Goal: Task Accomplishment & Management: Complete application form

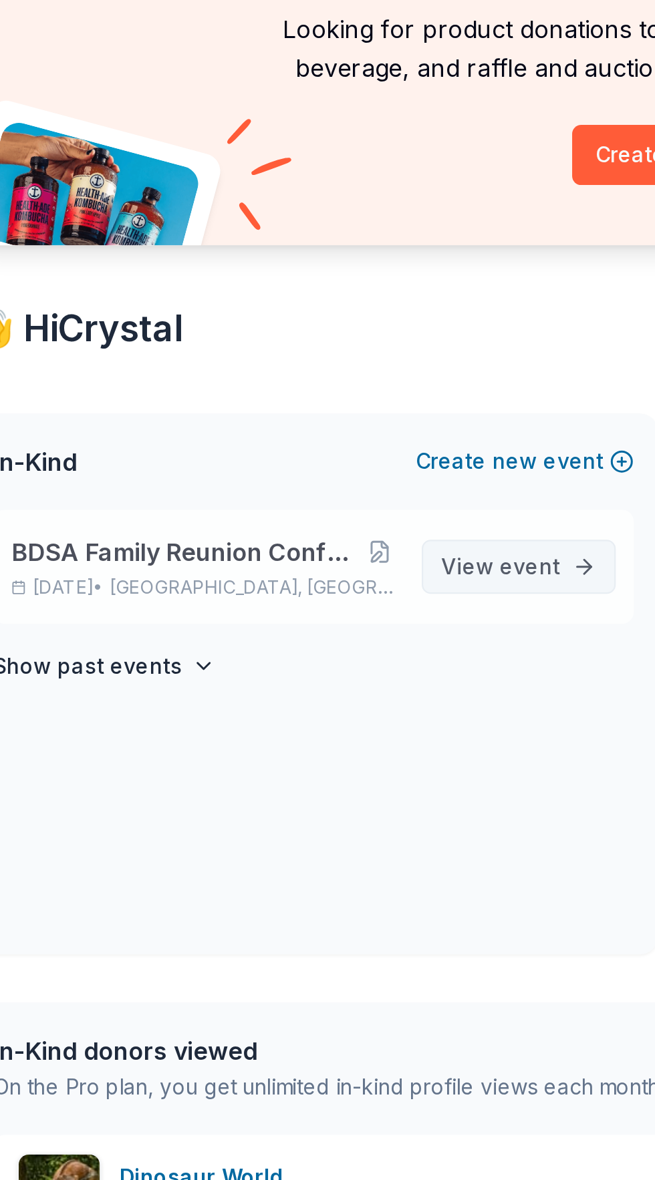
click at [272, 389] on span "event" at bounding box center [259, 388] width 27 height 11
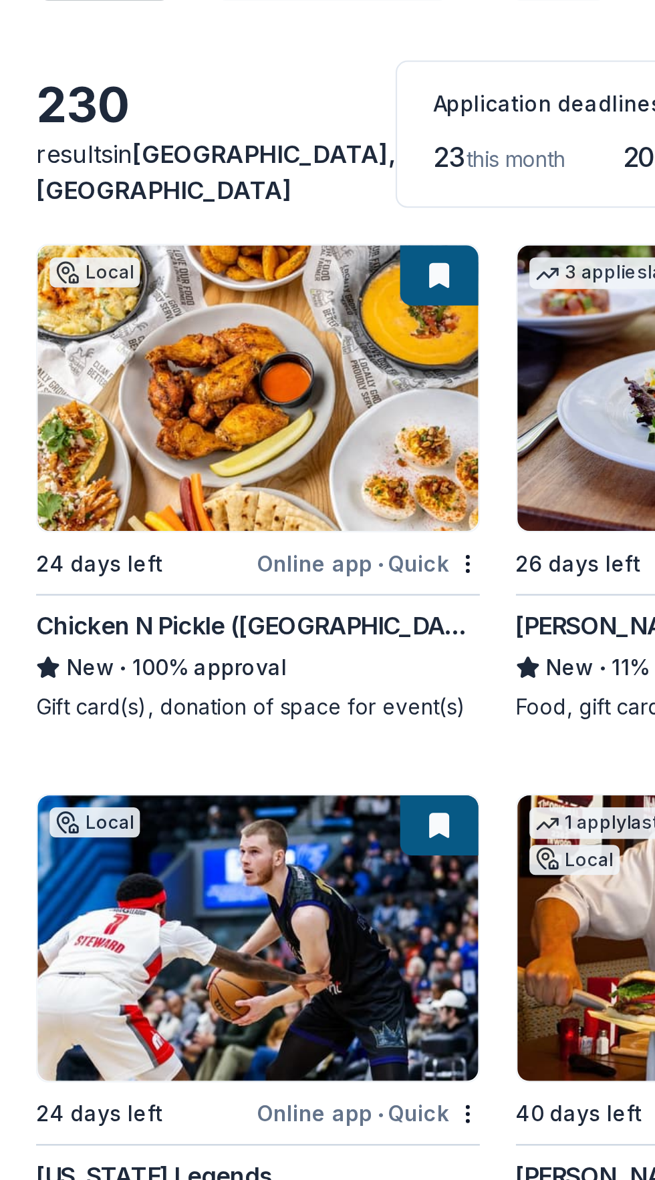
click at [121, 556] on img at bounding box center [115, 554] width 196 height 127
click at [123, 556] on img at bounding box center [115, 554] width 196 height 127
click at [131, 325] on img at bounding box center [115, 309] width 196 height 127
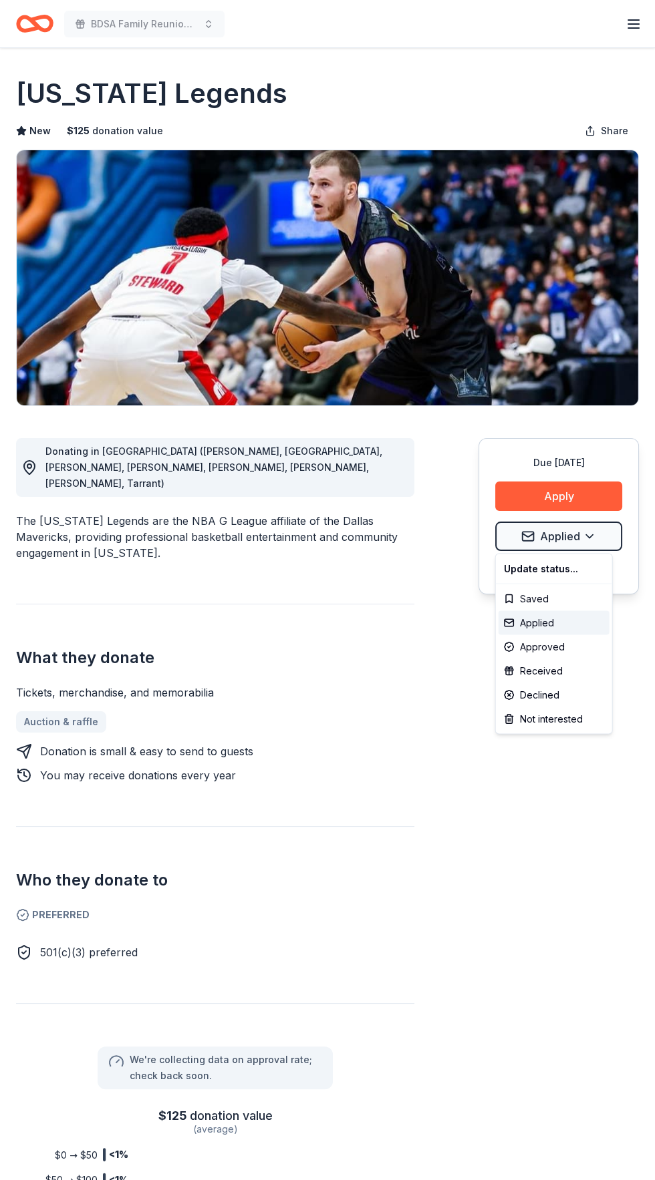
click at [587, 536] on html "BDSA Family Reunion Conference Silent Auction Earn Rewards Due in 24 days Share…" at bounding box center [327, 590] width 655 height 1180
click at [566, 642] on div "Approved" at bounding box center [553, 647] width 111 height 24
click at [607, 532] on html "BDSA Family Reunion Conference Silent Auction Earn Rewards Due [DATE] Share [US…" at bounding box center [327, 590] width 655 height 1180
click at [570, 650] on div "Approved" at bounding box center [553, 647] width 111 height 24
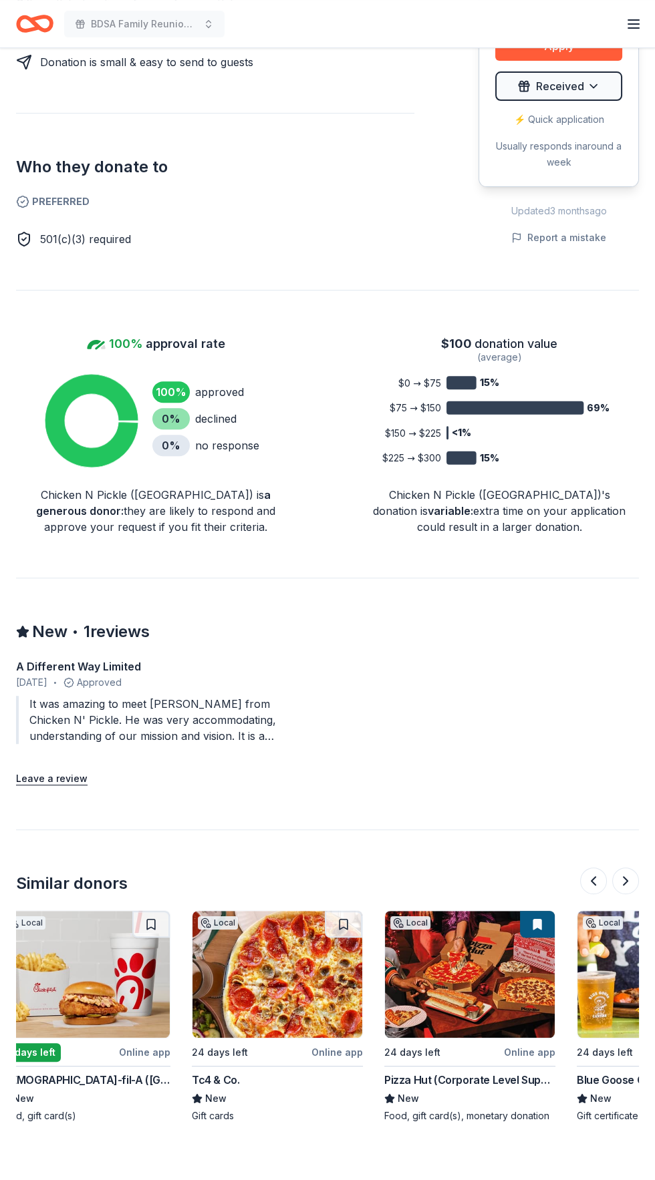
scroll to position [0, 210]
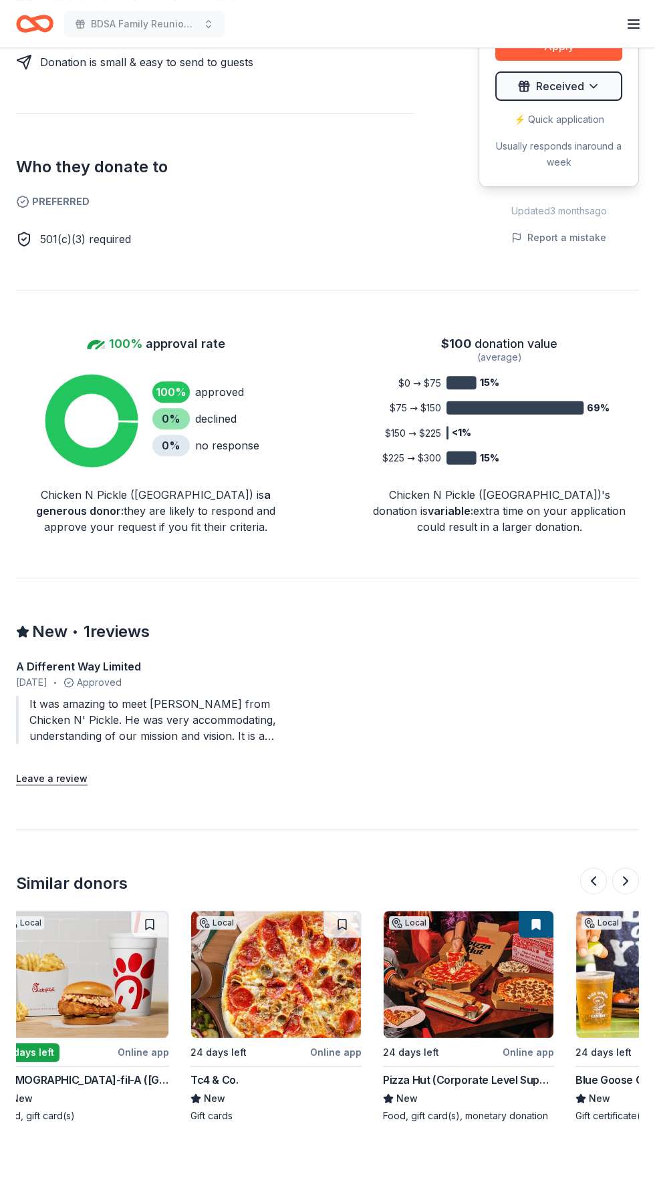
click at [452, 982] on img at bounding box center [468, 974] width 170 height 127
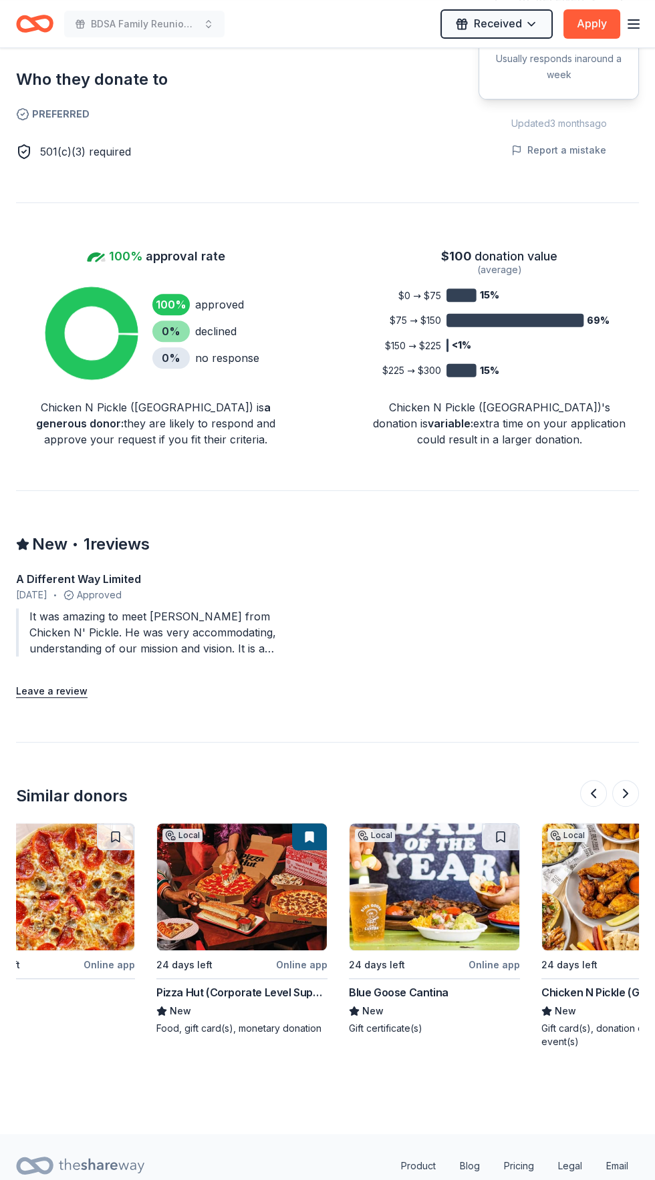
scroll to position [0, 468]
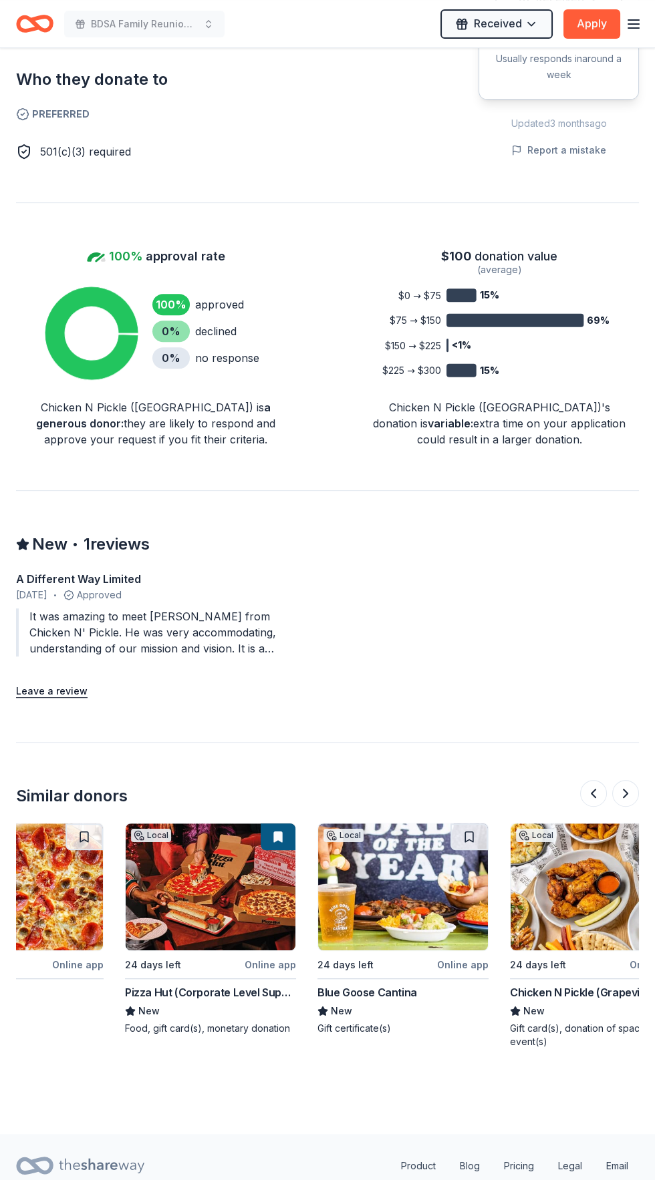
click at [410, 921] on img at bounding box center [403, 887] width 170 height 127
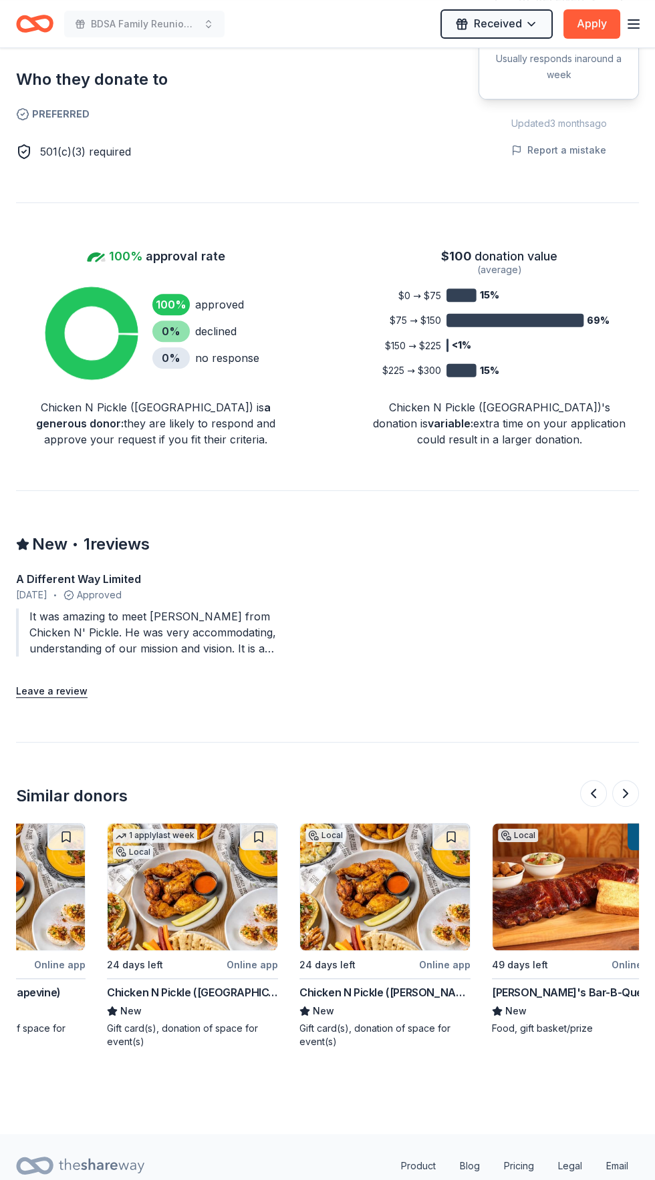
scroll to position [0, 1088]
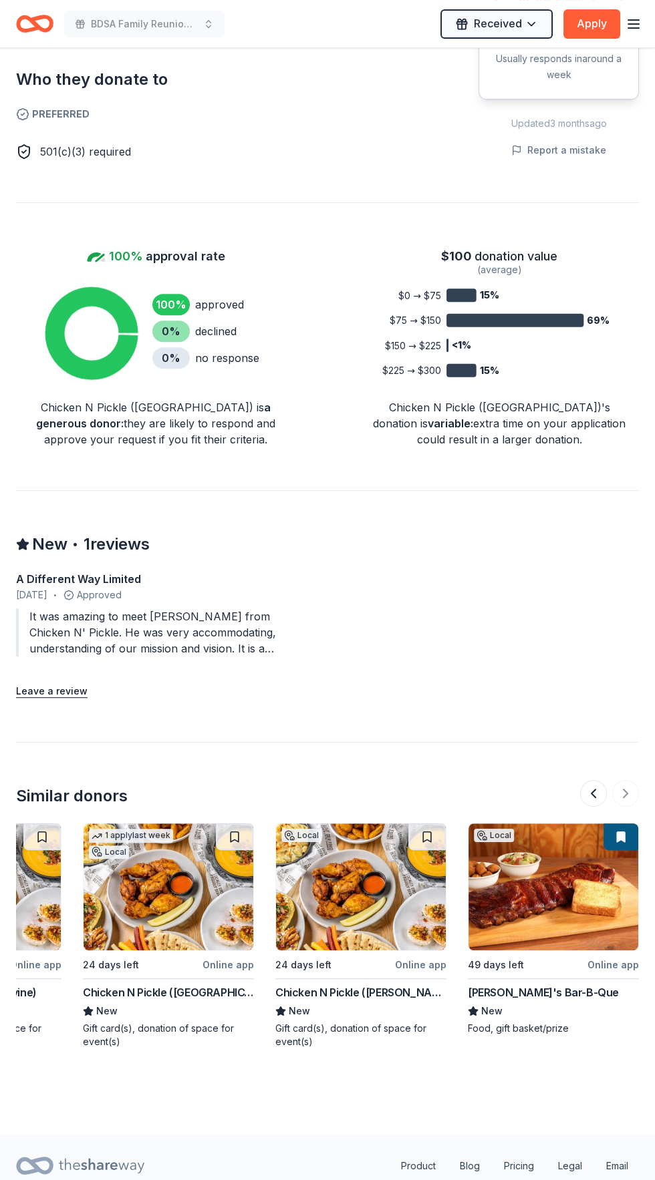
click at [553, 900] on img at bounding box center [553, 887] width 170 height 127
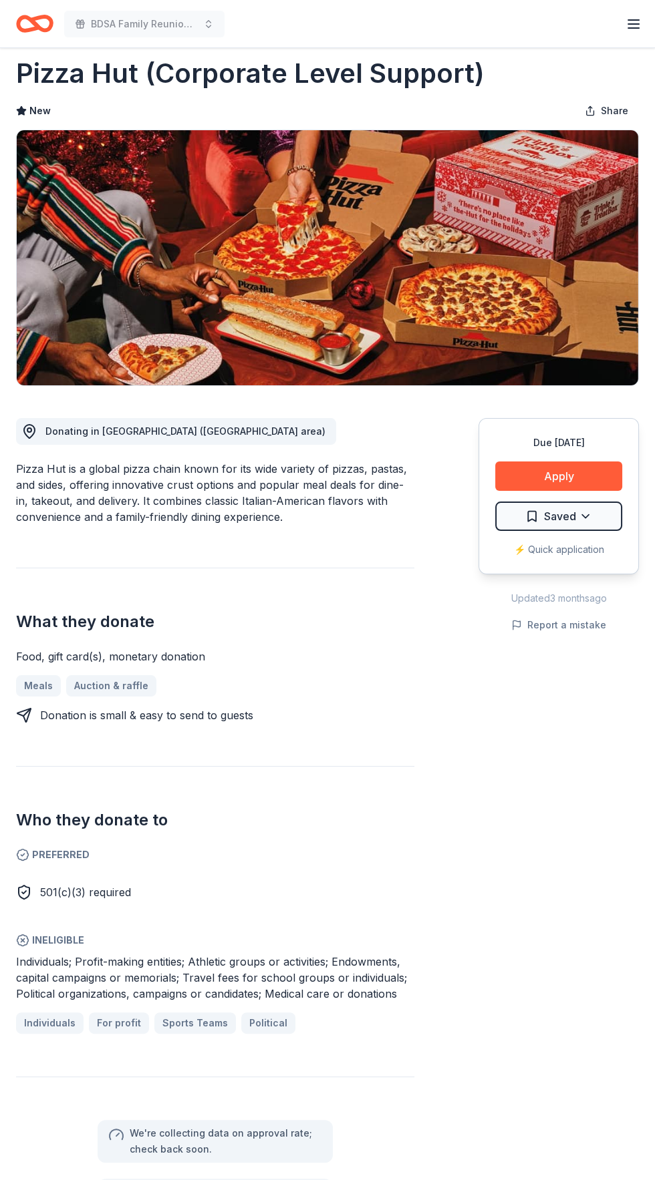
scroll to position [25, 0]
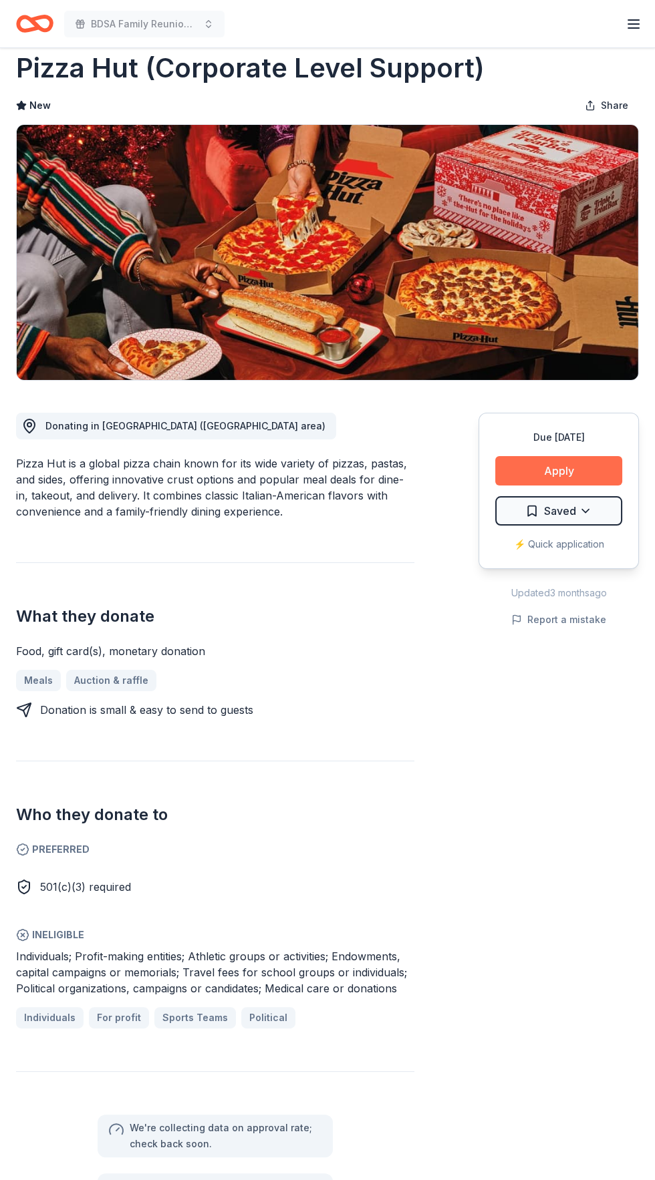
click at [568, 469] on button "Apply" at bounding box center [558, 470] width 127 height 29
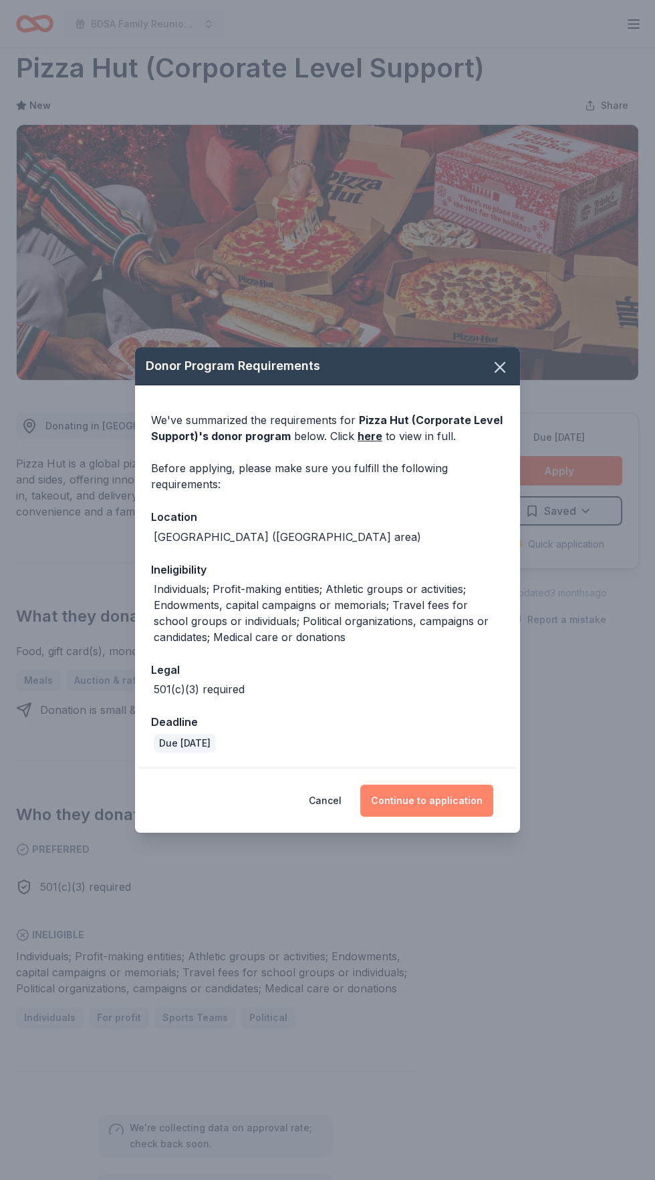
click at [465, 817] on button "Continue to application" at bounding box center [426, 801] width 133 height 32
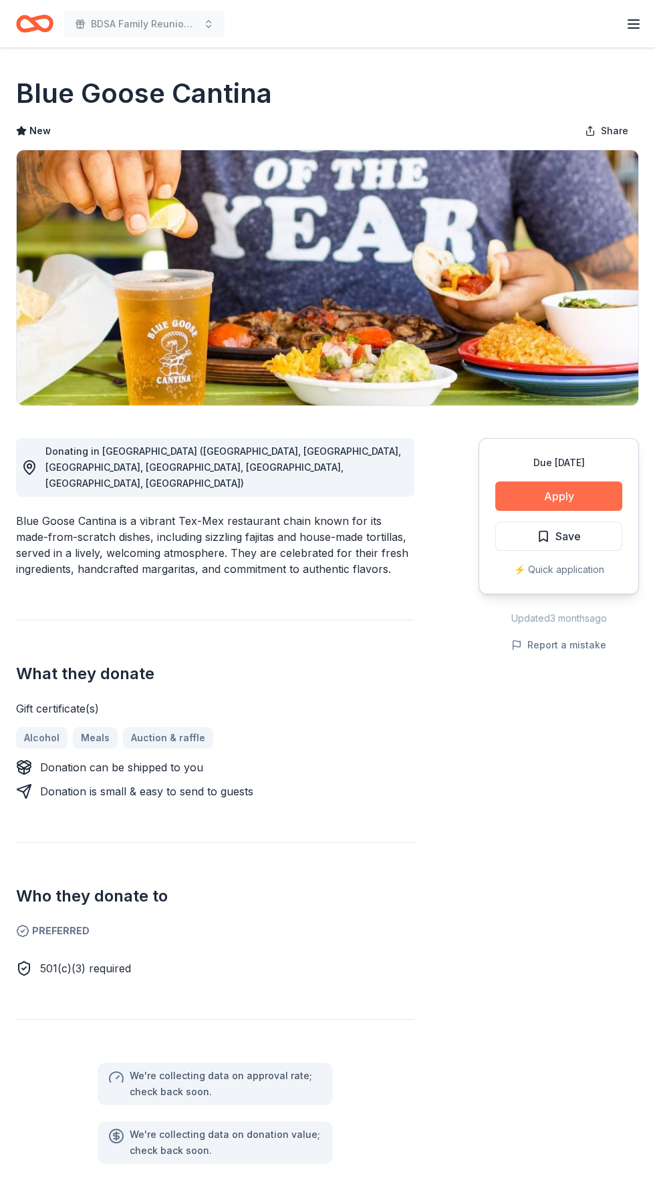
click at [587, 506] on button "Apply" at bounding box center [558, 496] width 127 height 29
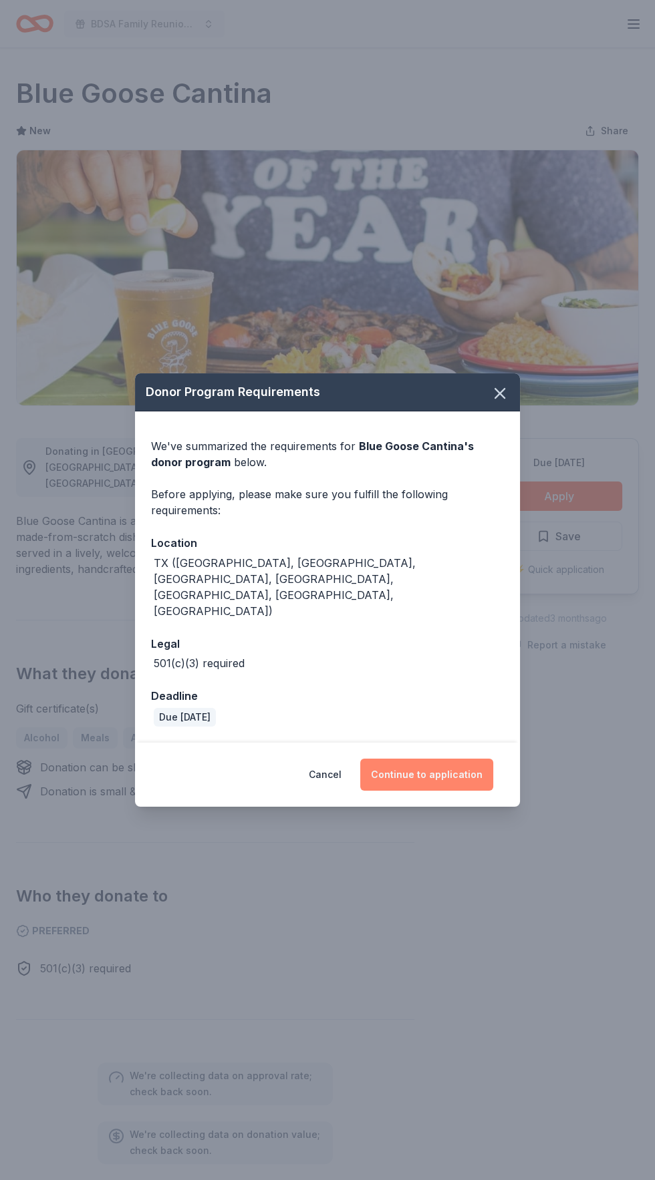
click at [448, 759] on button "Continue to application" at bounding box center [426, 775] width 133 height 32
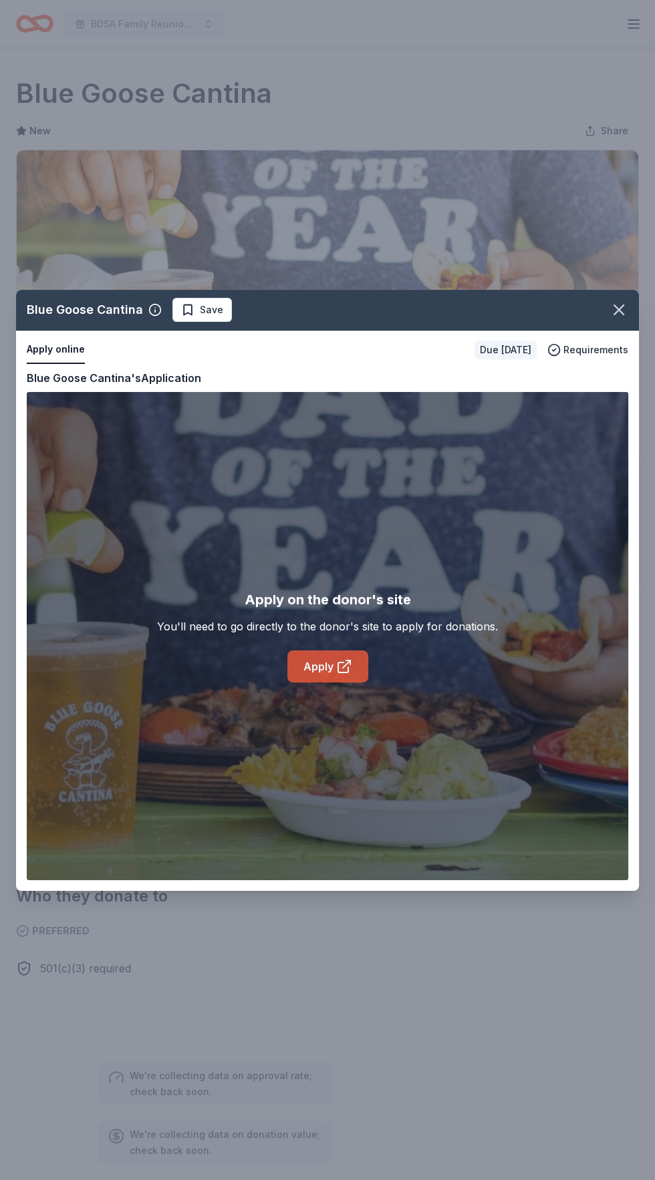
click at [343, 667] on icon at bounding box center [346, 664] width 7 height 7
click at [203, 311] on span "Save" at bounding box center [211, 310] width 23 height 16
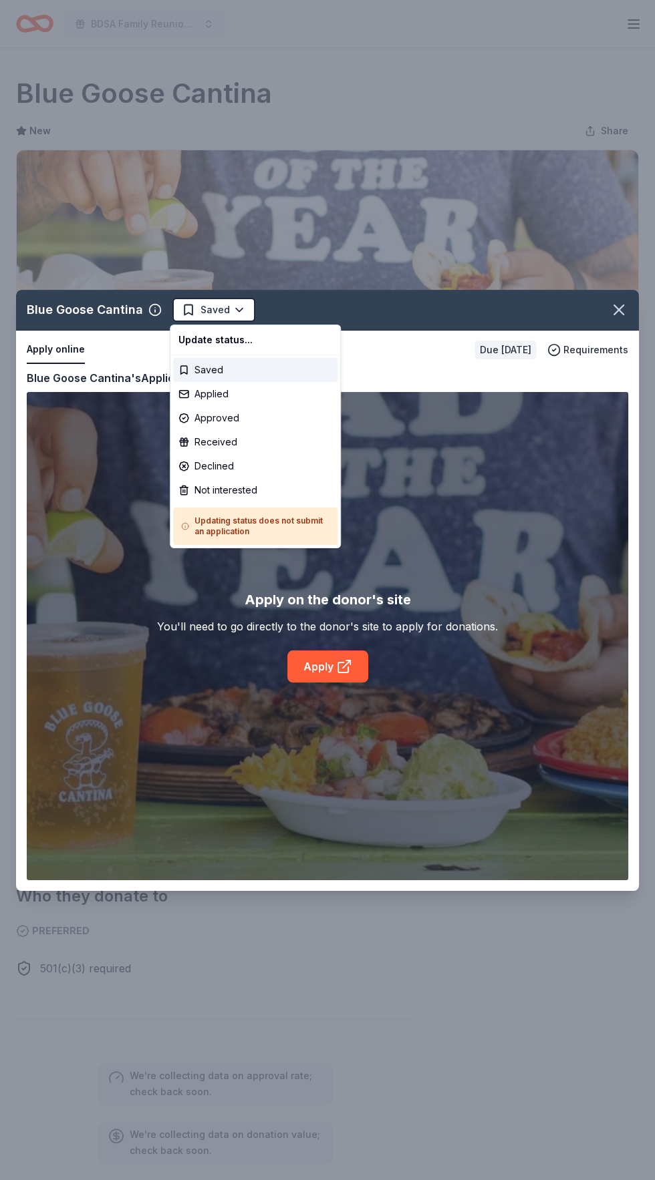
click at [239, 299] on html "BDSA Family Reunion Conference Silent Auction Earn Rewards Due in 24 days Share…" at bounding box center [327, 590] width 655 height 1180
click at [240, 390] on div "Applied" at bounding box center [255, 394] width 164 height 24
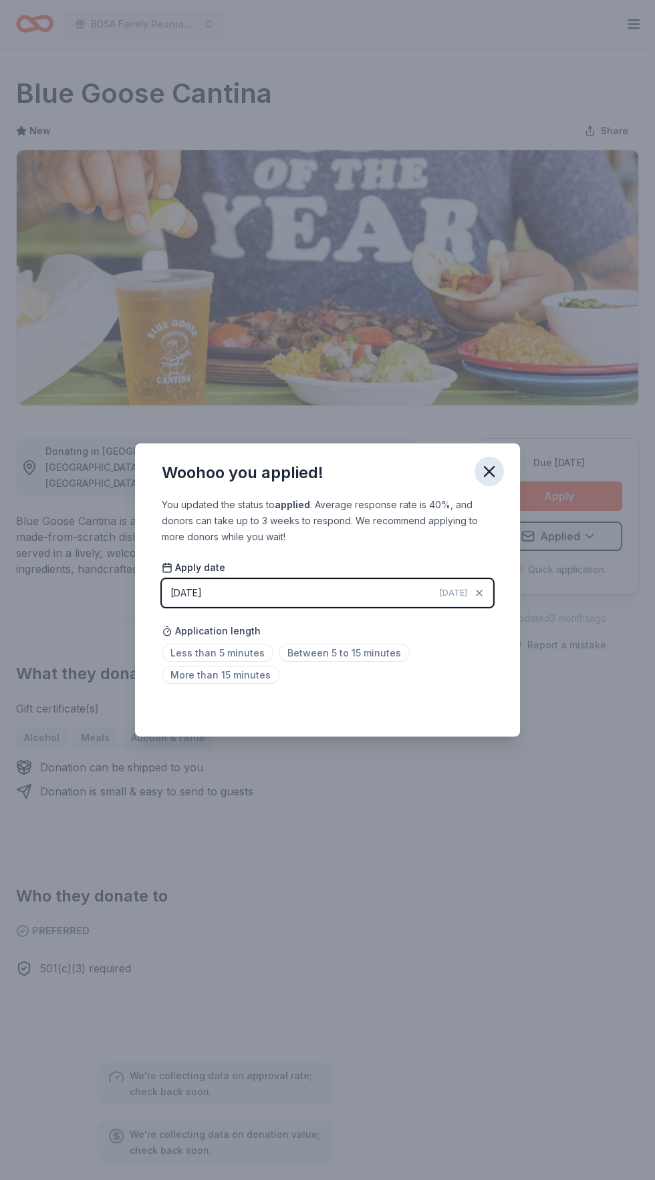
click at [486, 472] on icon "button" at bounding box center [489, 471] width 19 height 19
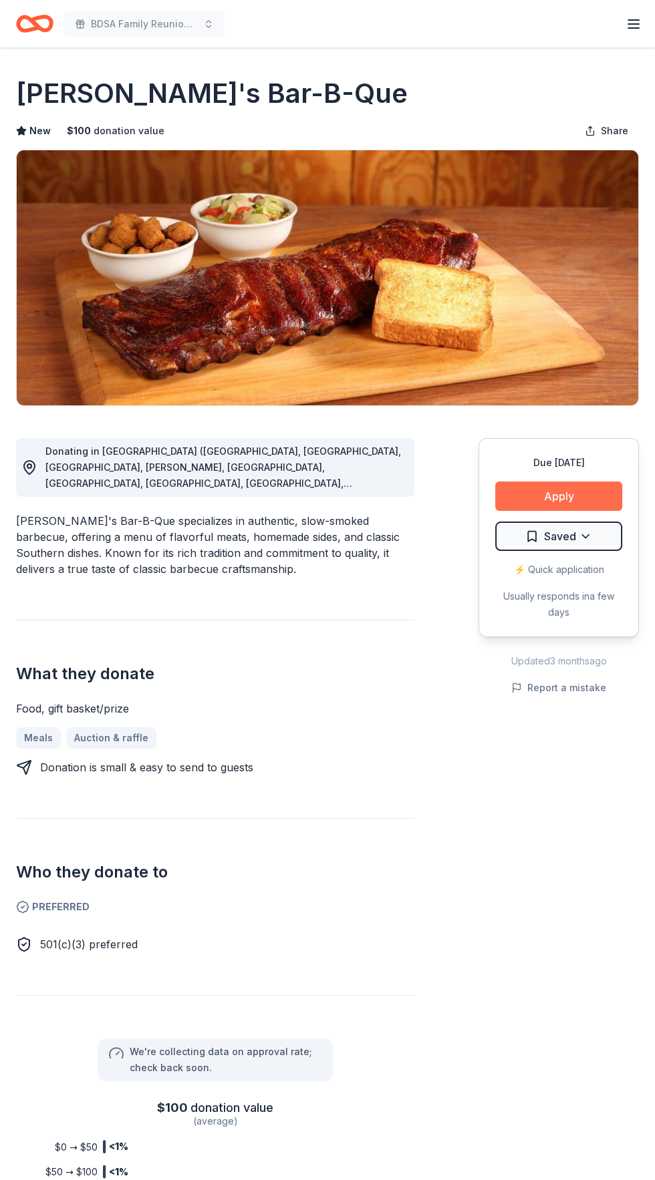
click at [588, 489] on button "Apply" at bounding box center [558, 496] width 127 height 29
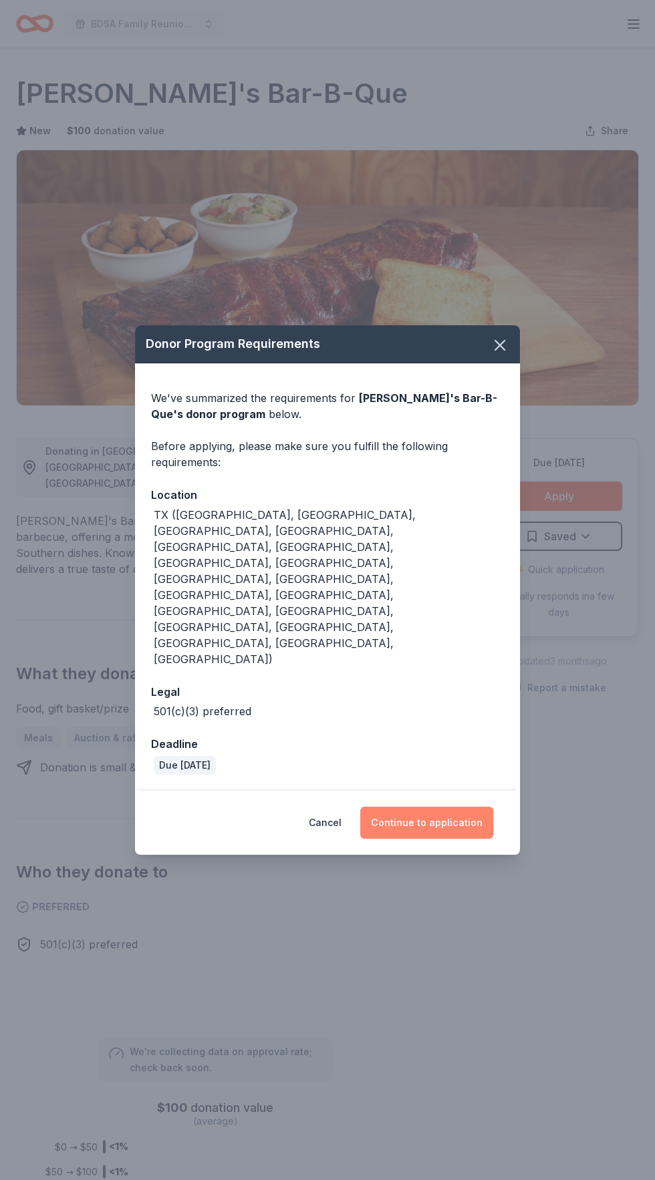
click at [458, 807] on button "Continue to application" at bounding box center [426, 823] width 133 height 32
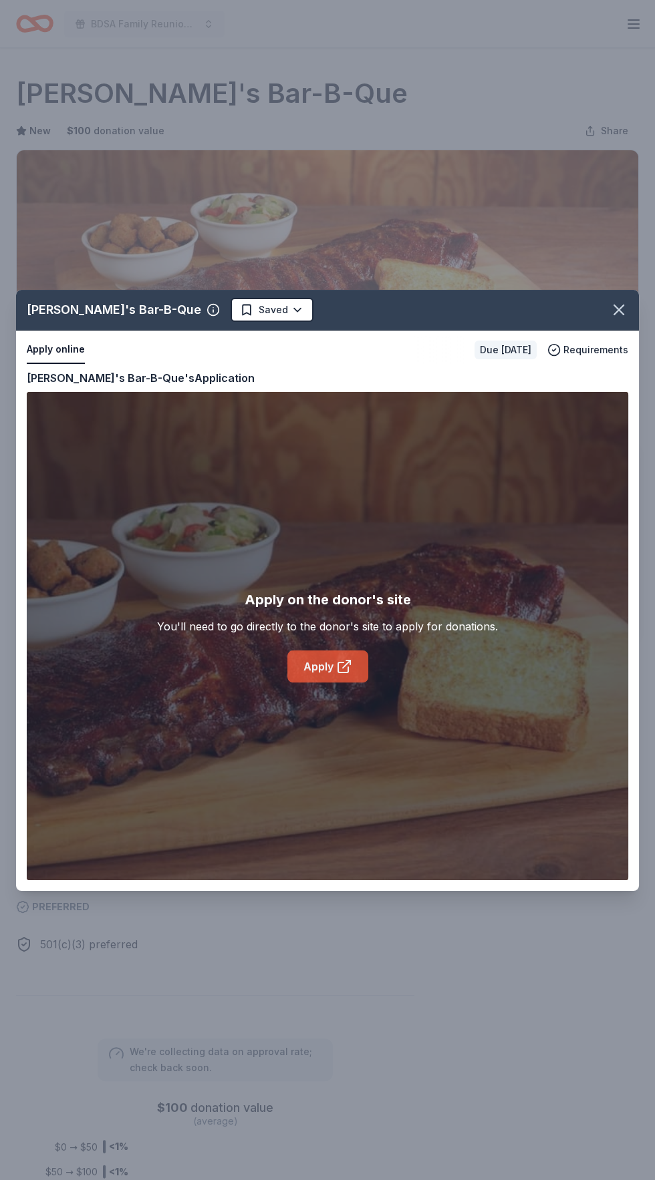
click at [350, 674] on icon at bounding box center [344, 667] width 16 height 16
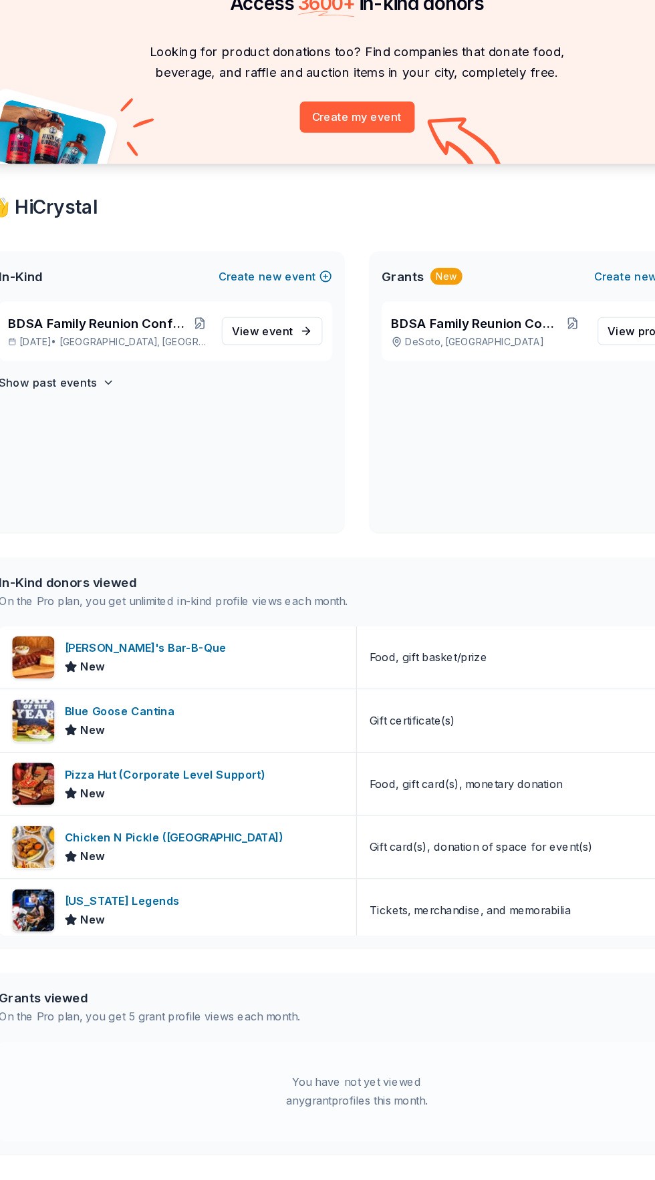
scroll to position [1, 0]
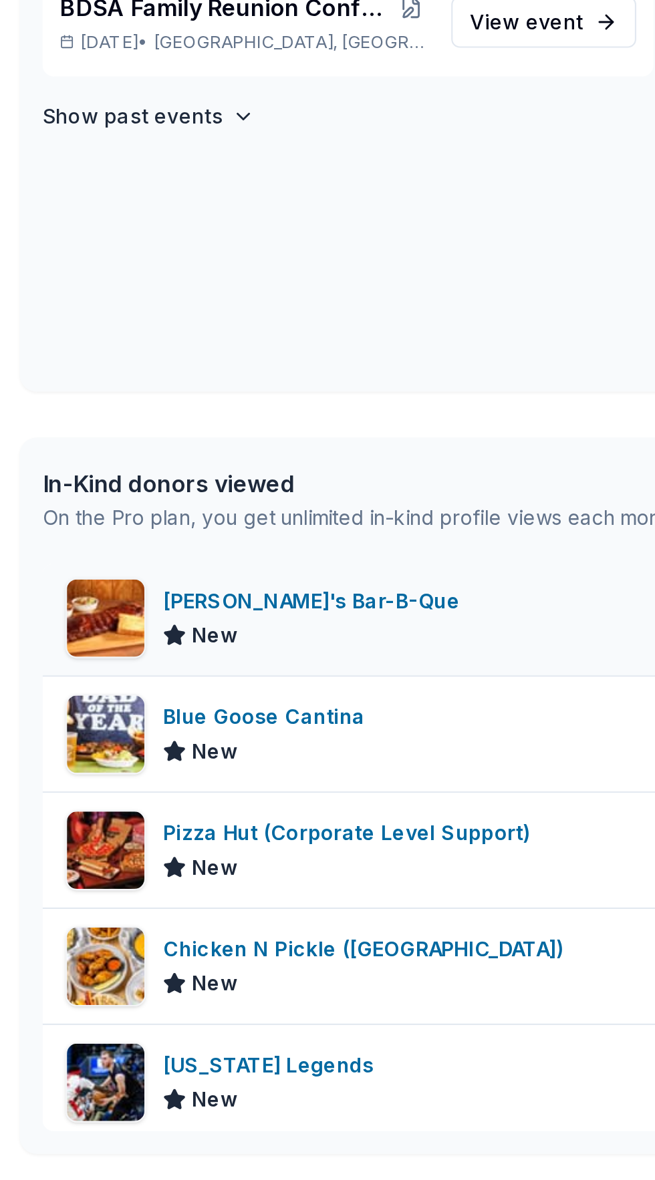
click at [144, 657] on div "[PERSON_NAME]'s Bar-B-Que" at bounding box center [149, 659] width 144 height 16
click at [161, 661] on div "[PERSON_NAME]'s Bar-B-Que" at bounding box center [149, 659] width 144 height 16
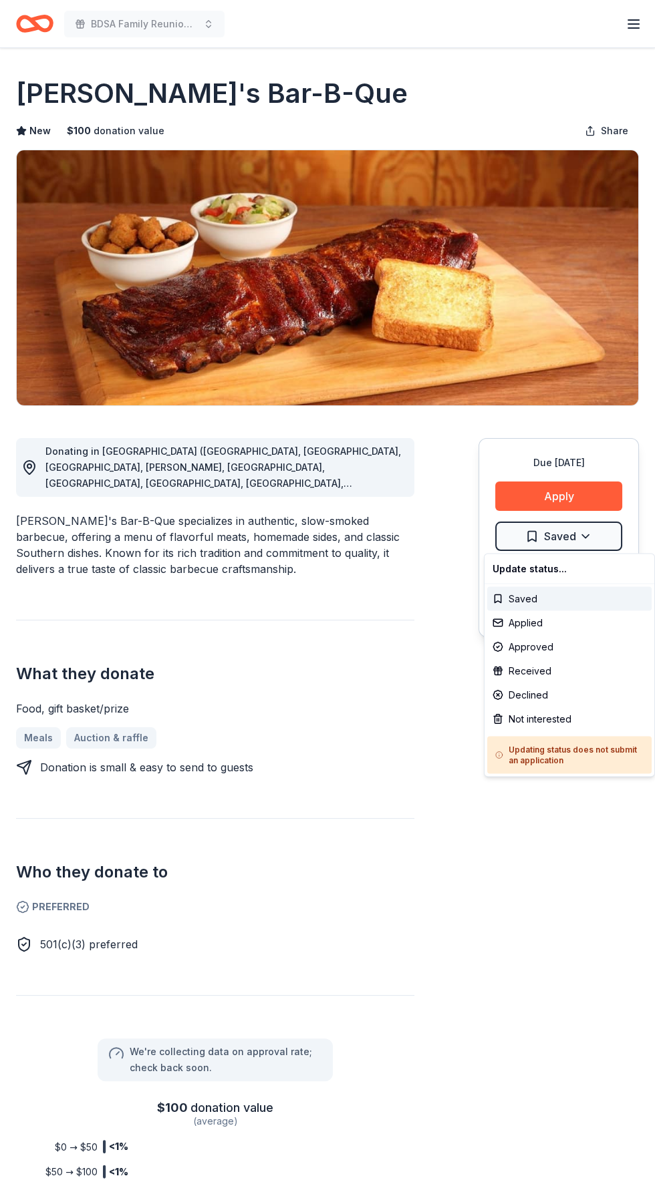
click at [611, 538] on html "BDSA Family Reunion Conference Silent Auction Earn Rewards Due [DATE] Share Sou…" at bounding box center [327, 590] width 655 height 1180
click at [539, 623] on div "Applied" at bounding box center [569, 623] width 164 height 24
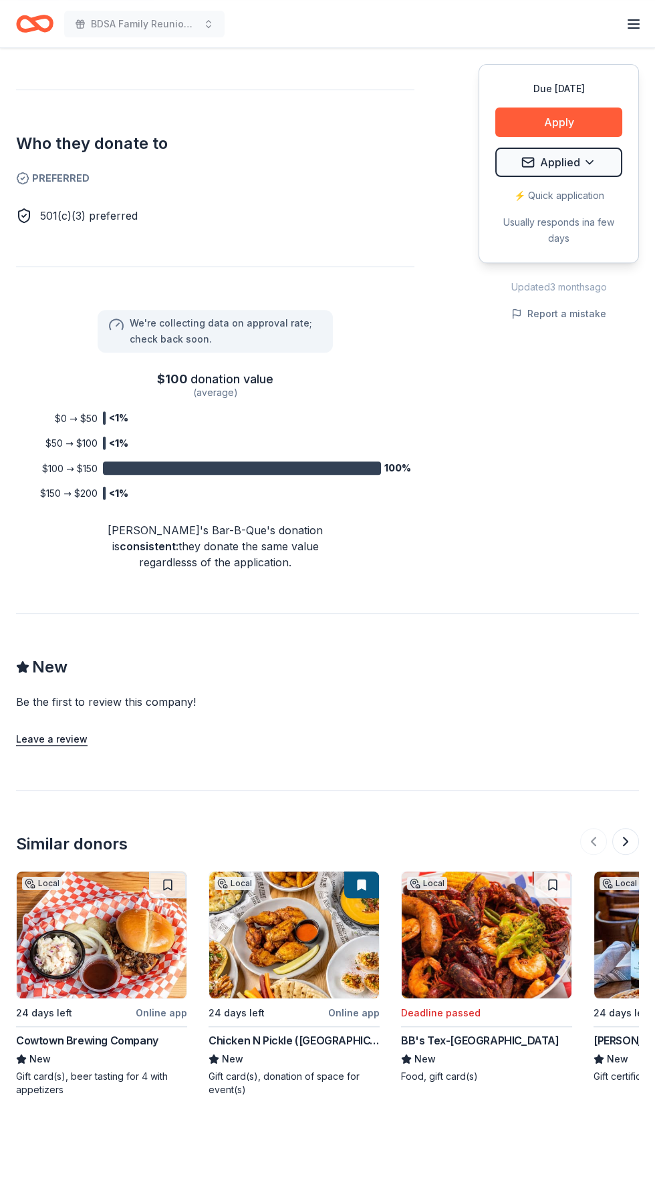
scroll to position [729, 0]
click at [102, 941] on img at bounding box center [102, 935] width 170 height 127
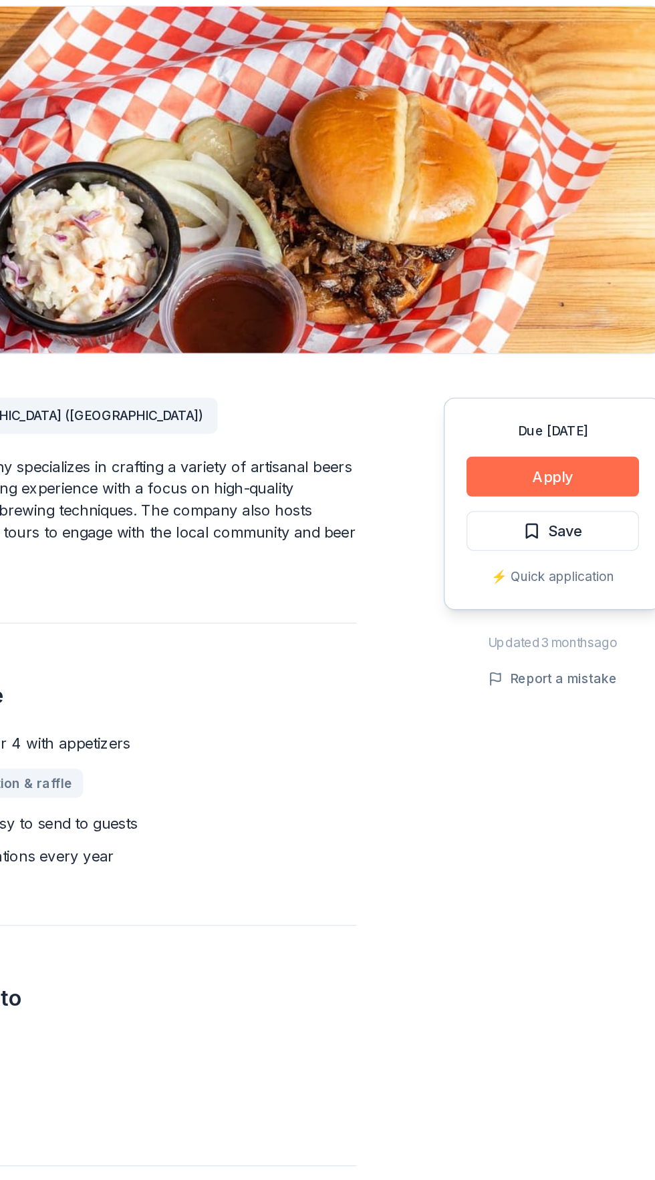
click at [591, 483] on button "Apply" at bounding box center [558, 496] width 127 height 29
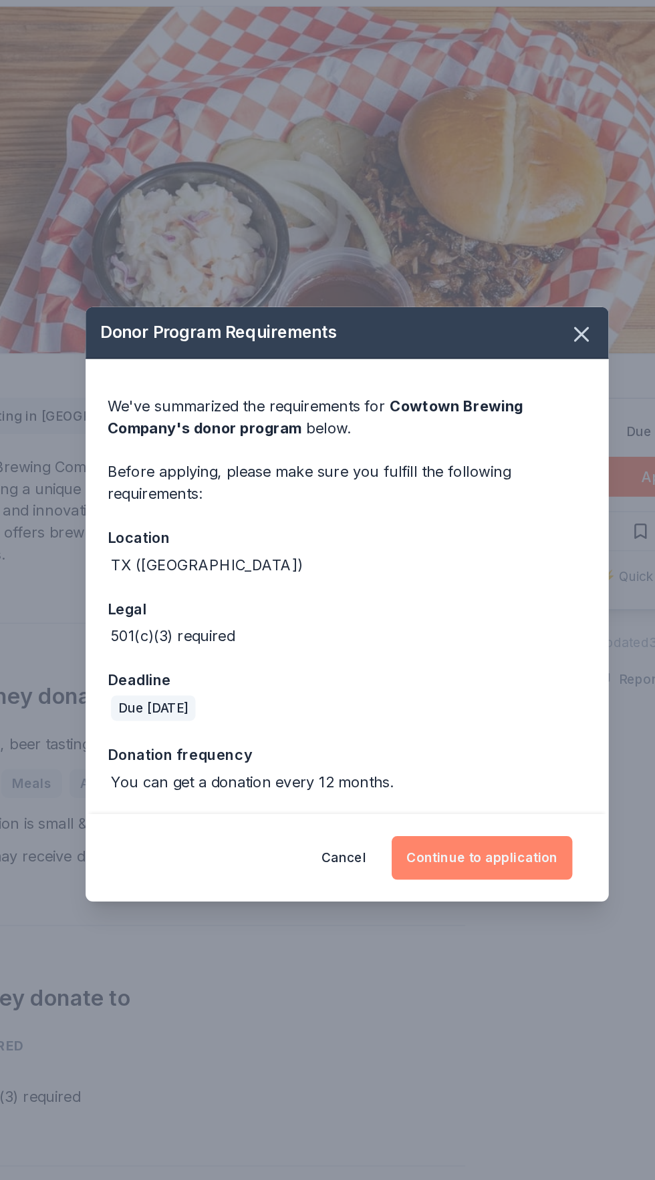
click at [462, 776] on button "Continue to application" at bounding box center [426, 777] width 133 height 32
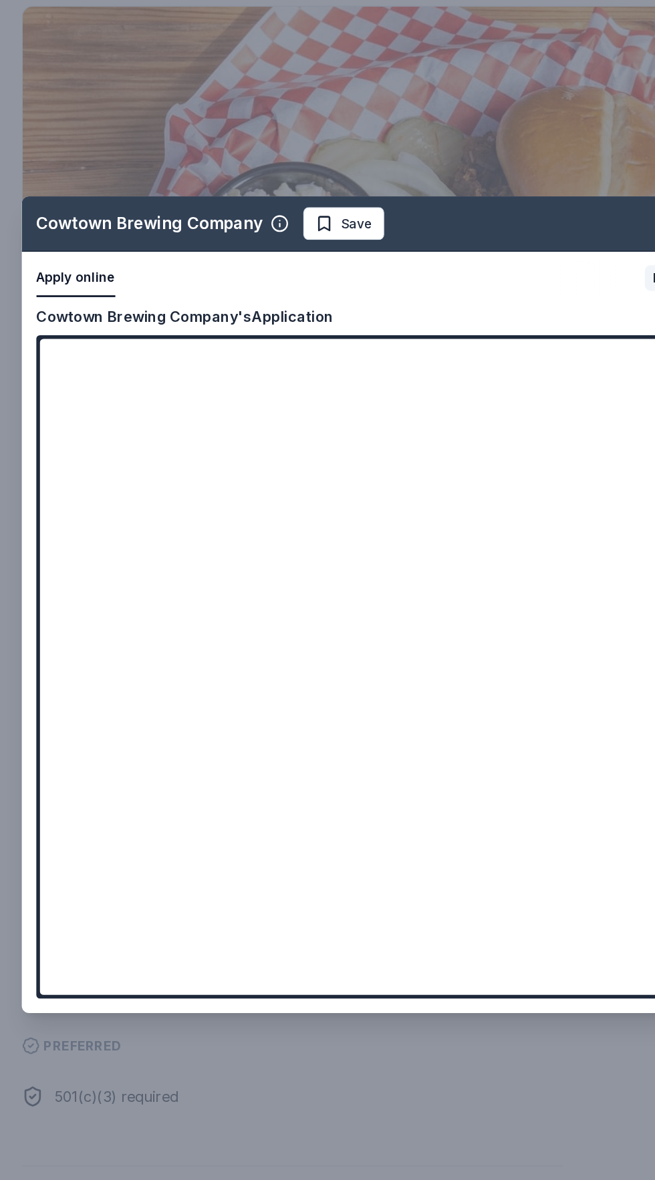
click at [60, 345] on button "Apply online" at bounding box center [56, 350] width 58 height 28
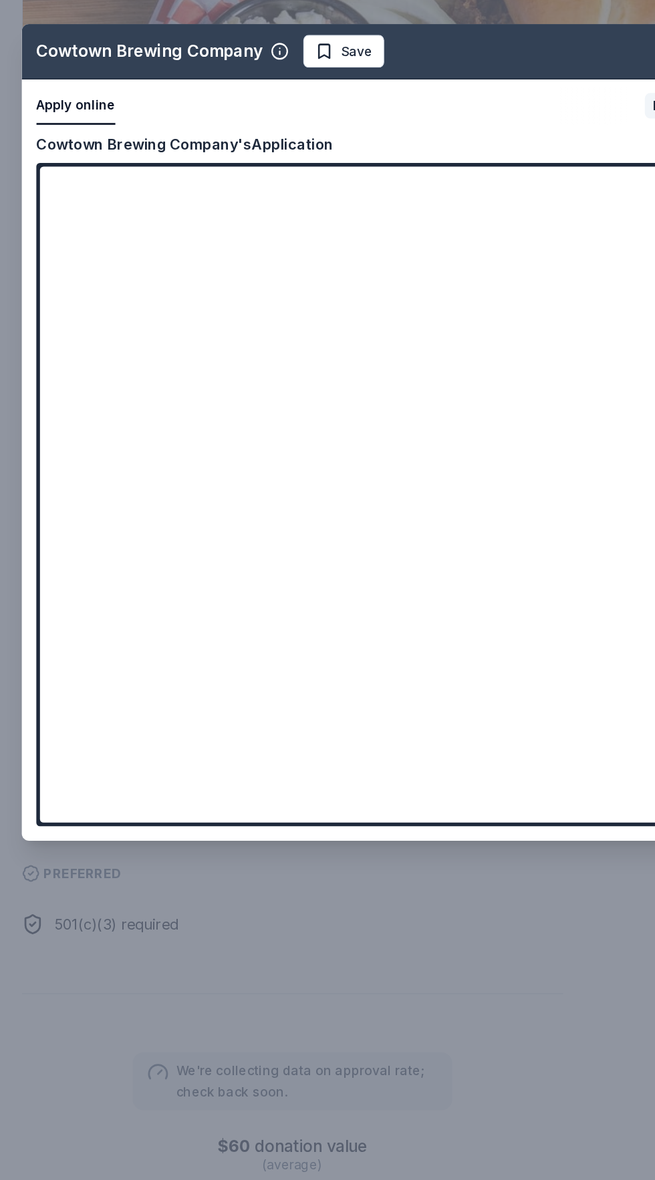
click at [70, 364] on button "Apply online" at bounding box center [56, 350] width 58 height 28
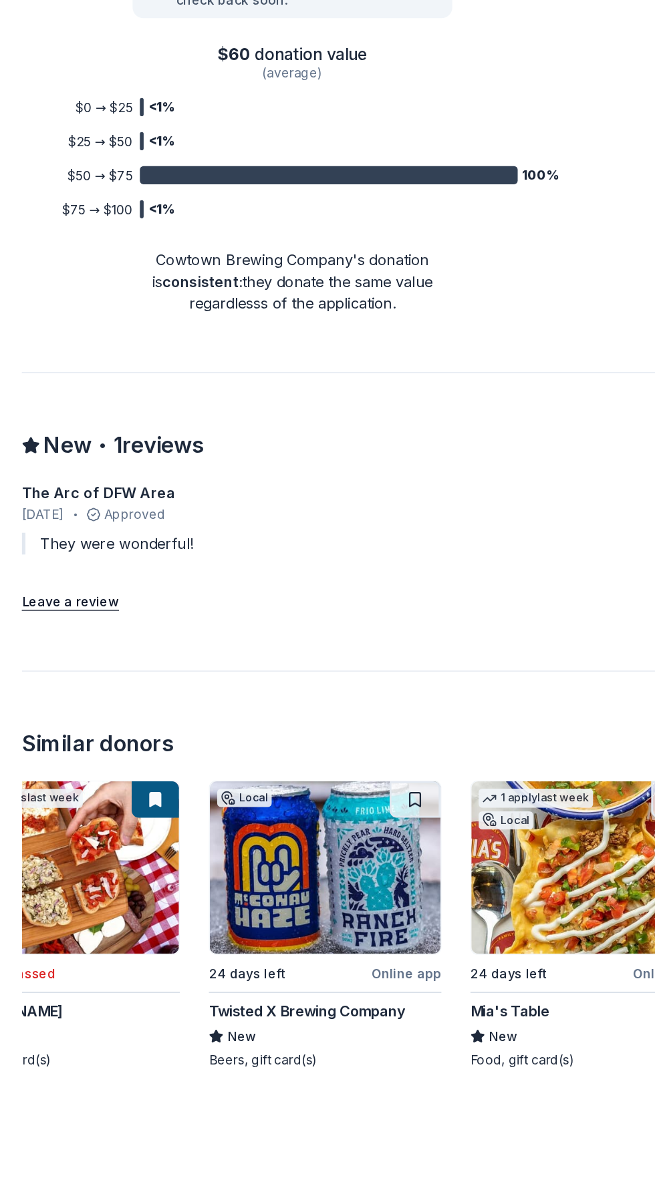
scroll to position [0, 257]
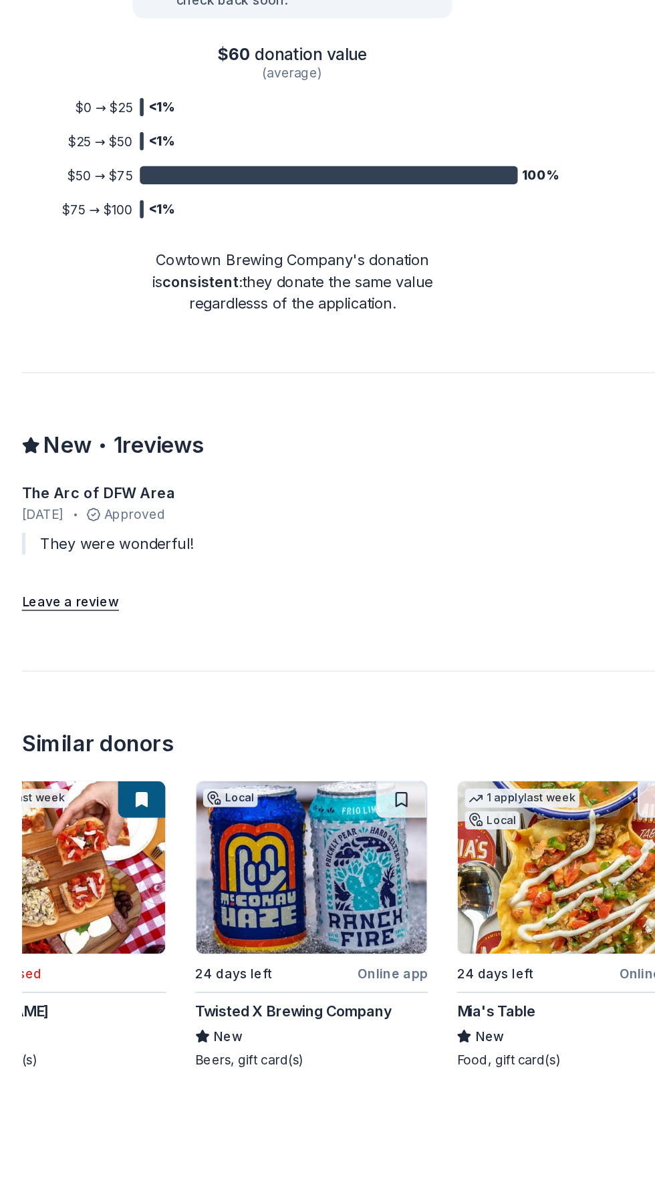
click at [252, 987] on img at bounding box center [229, 975] width 170 height 127
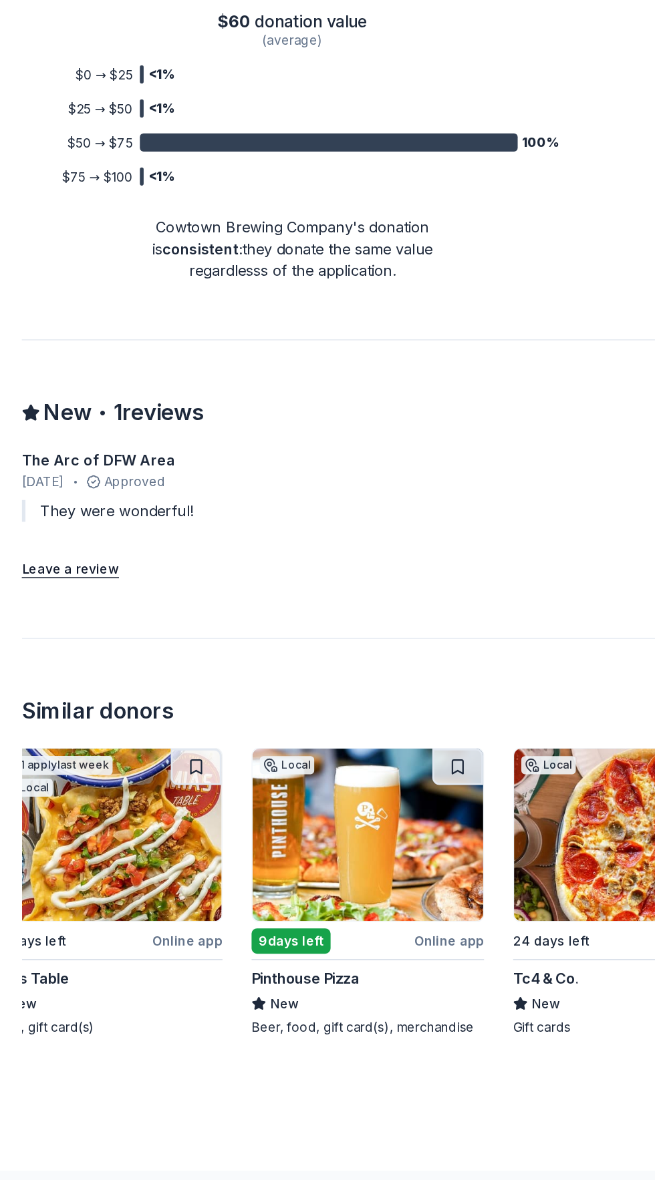
scroll to position [0, 619]
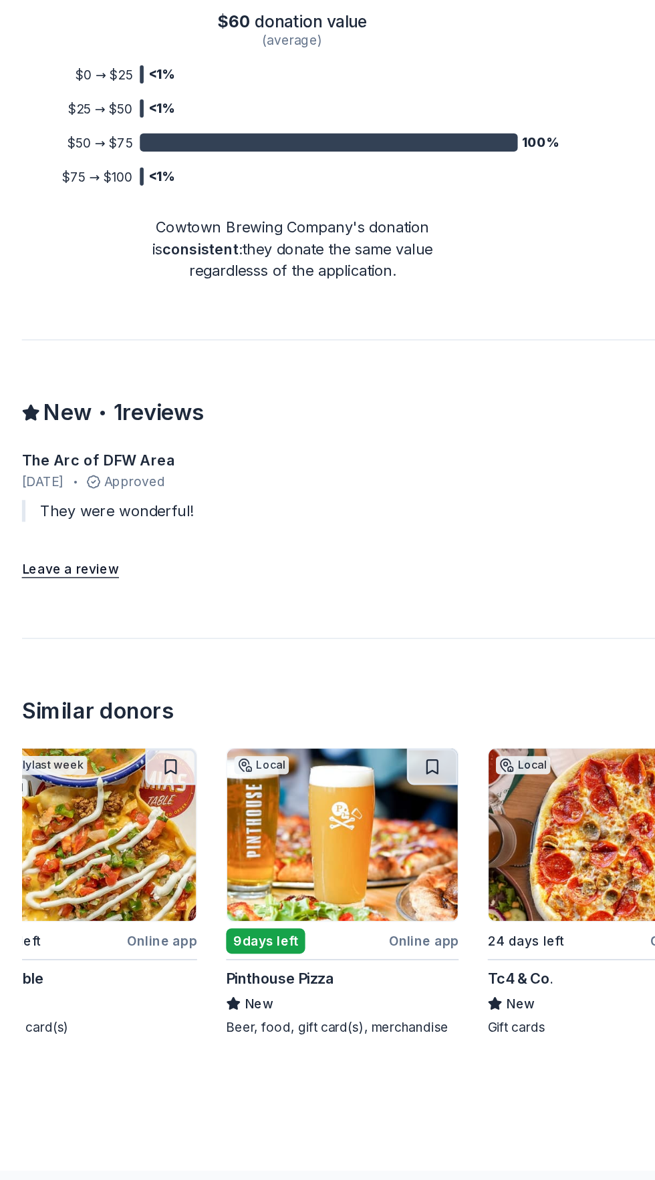
click at [270, 935] on img at bounding box center [252, 926] width 170 height 127
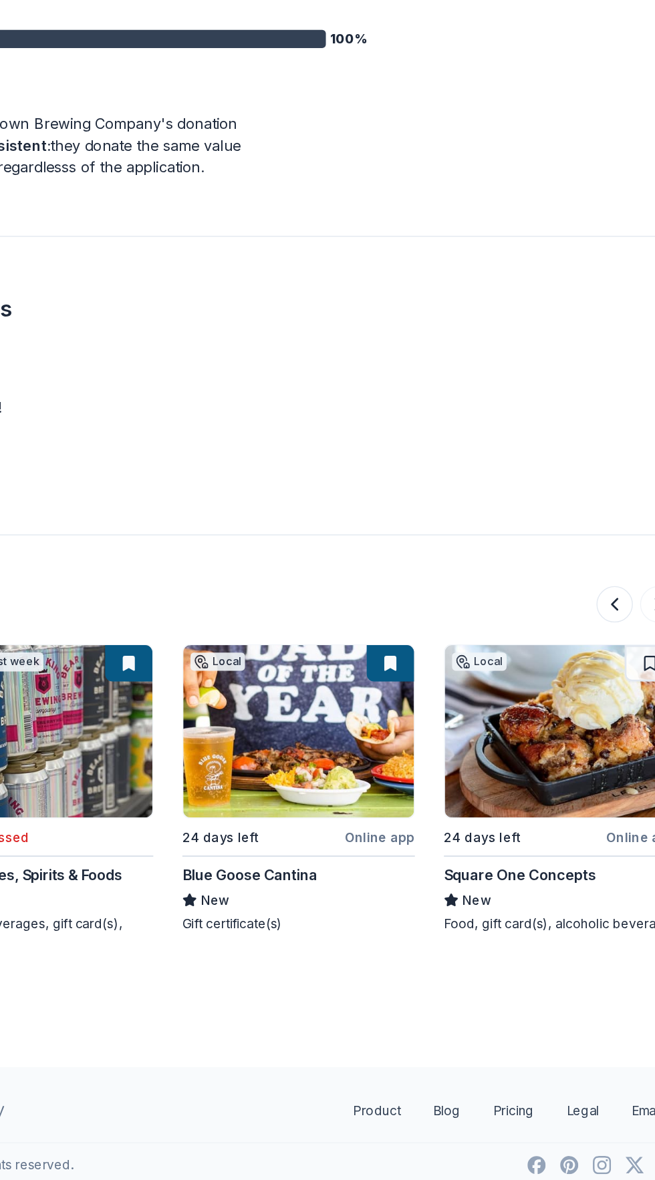
scroll to position [864, 0]
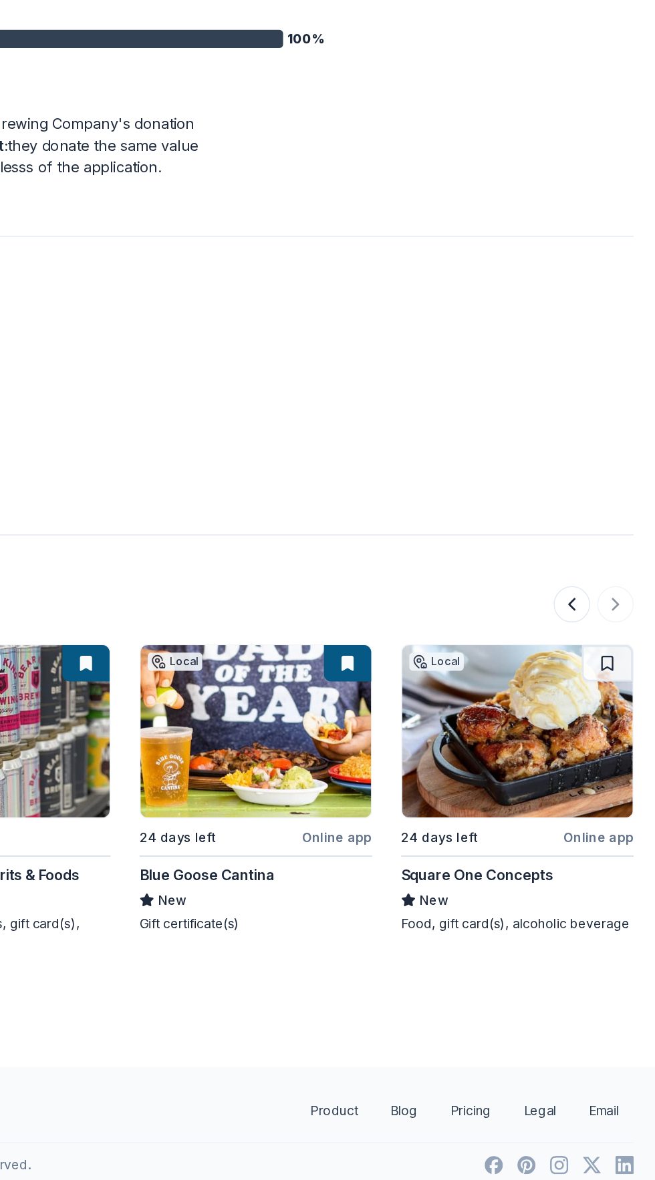
click at [542, 898] on img at bounding box center [553, 850] width 170 height 127
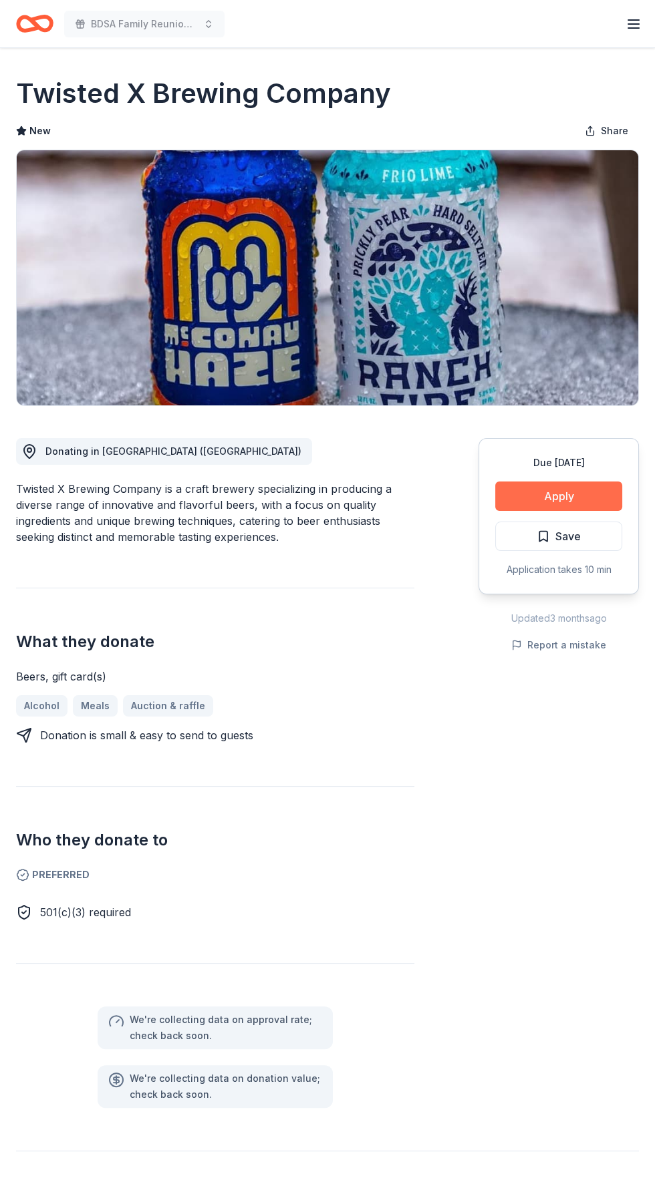
click at [603, 500] on button "Apply" at bounding box center [558, 496] width 127 height 29
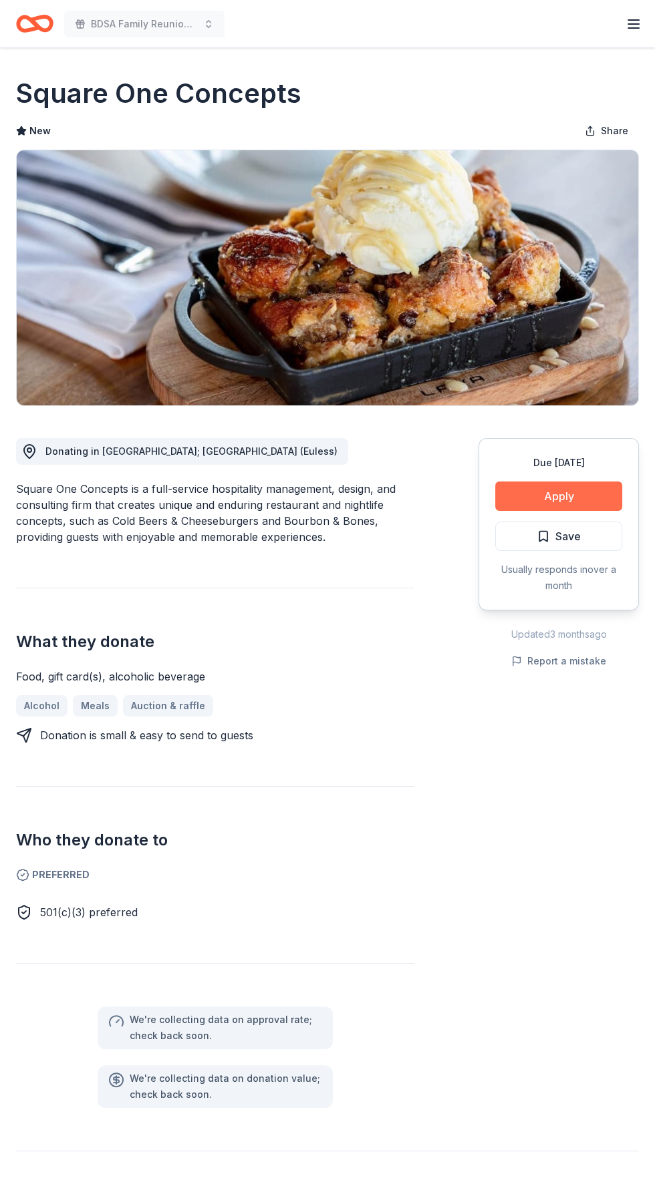
click at [585, 499] on button "Apply" at bounding box center [558, 496] width 127 height 29
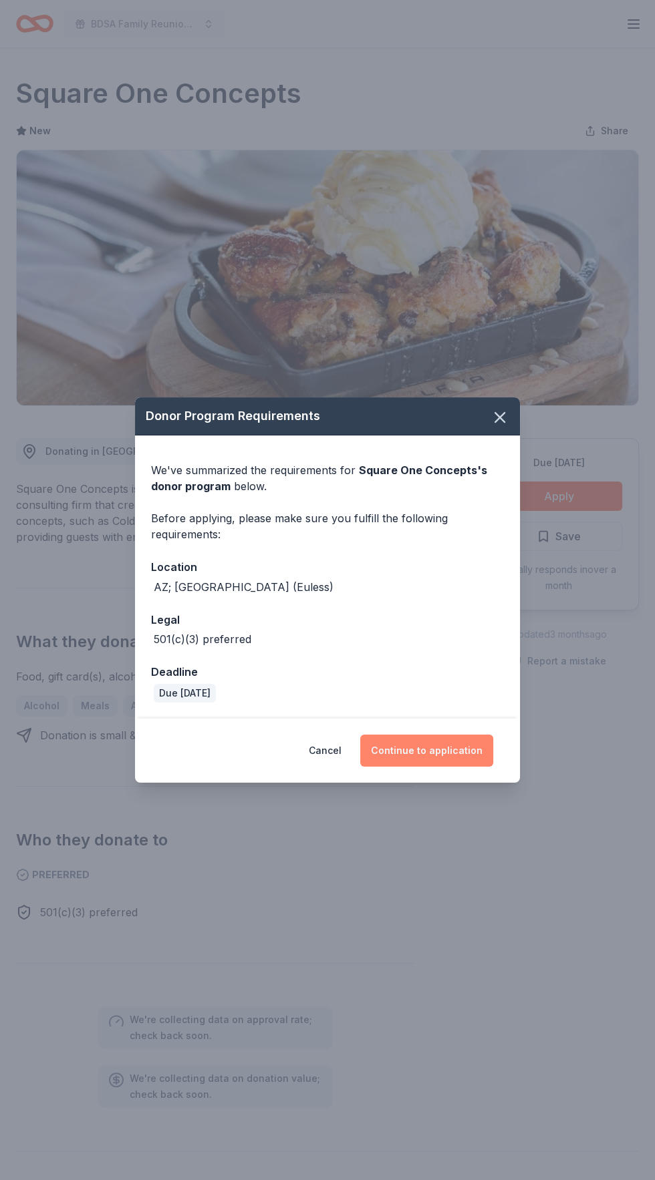
click at [456, 746] on button "Continue to application" at bounding box center [426, 751] width 133 height 32
